Goal: Navigation & Orientation: Go to known website

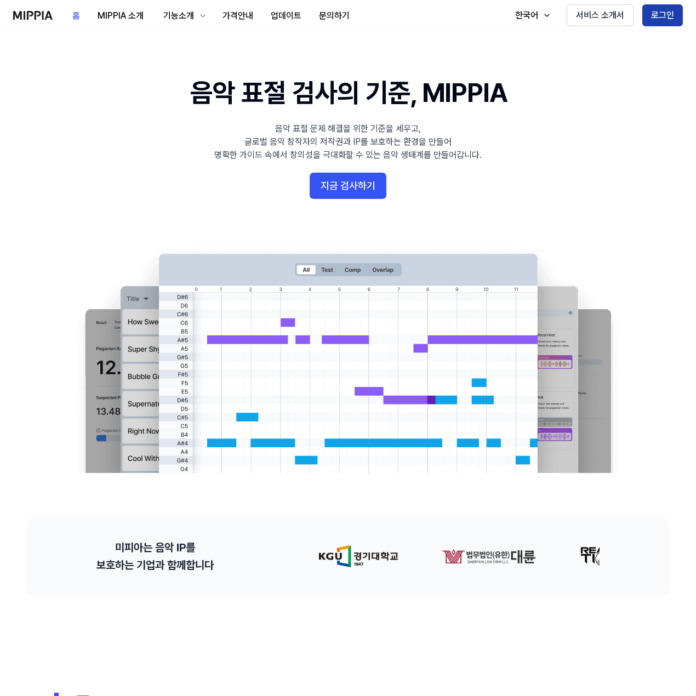
click at [649, 13] on button "로그인" at bounding box center [662, 15] width 41 height 22
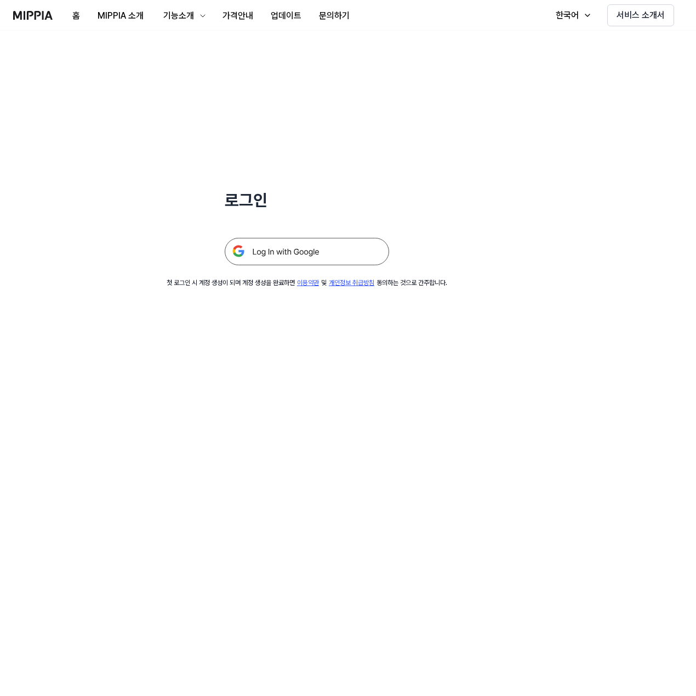
click at [330, 245] on img at bounding box center [307, 251] width 164 height 27
